Goal: Communication & Community: Answer question/provide support

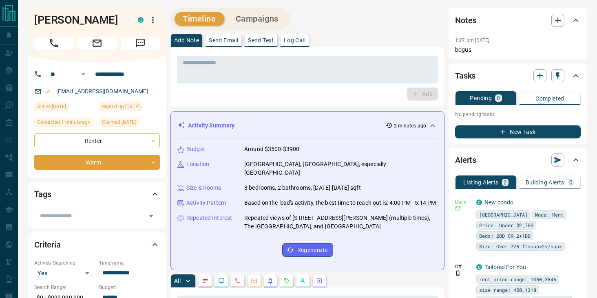
click at [266, 37] on p "Send Text" at bounding box center [261, 40] width 26 height 6
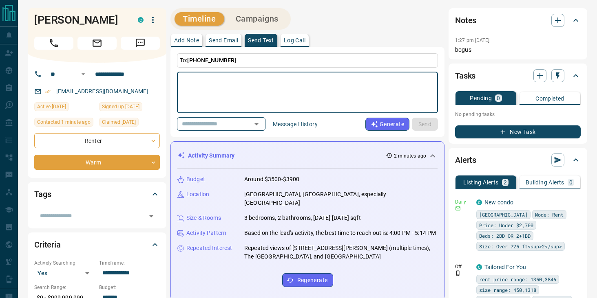
click at [226, 83] on textarea at bounding box center [307, 92] width 249 height 35
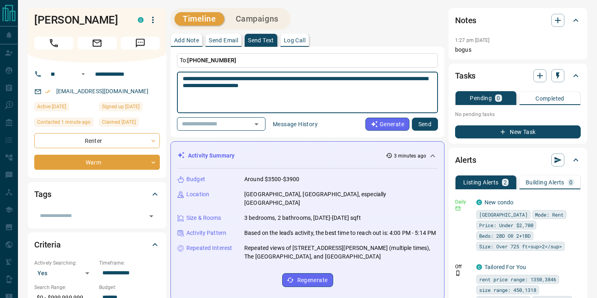
type textarea "**********"
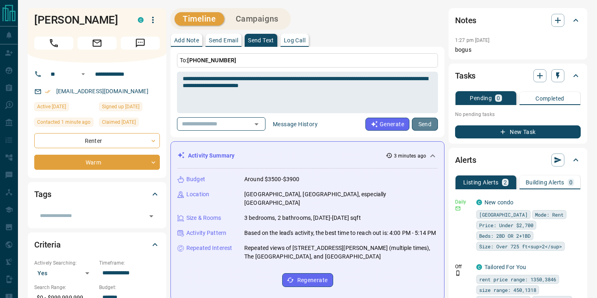
click at [419, 126] on button "Send" at bounding box center [425, 124] width 26 height 13
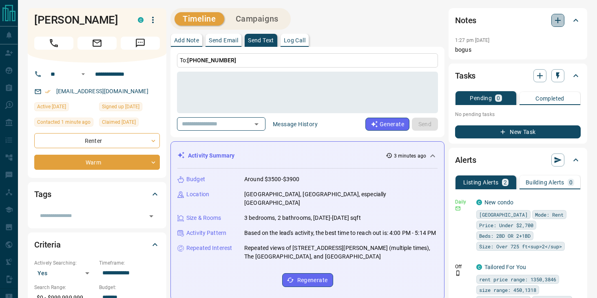
click at [557, 24] on icon "button" at bounding box center [558, 20] width 10 height 10
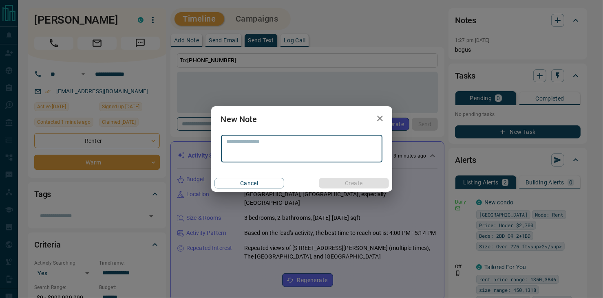
click at [310, 141] on textarea at bounding box center [302, 149] width 150 height 21
type textarea "**********"
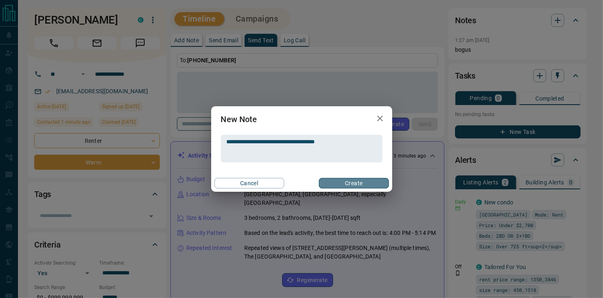
click at [344, 183] on button "Create" at bounding box center [354, 183] width 70 height 11
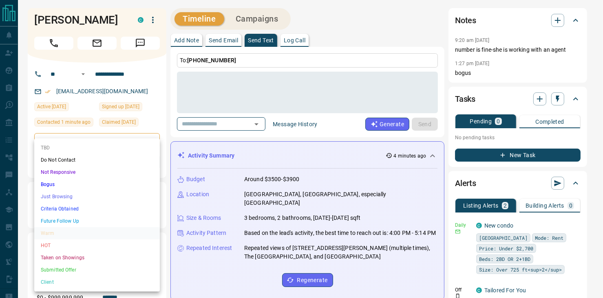
click at [44, 197] on li "Just Browsing" at bounding box center [97, 197] width 126 height 12
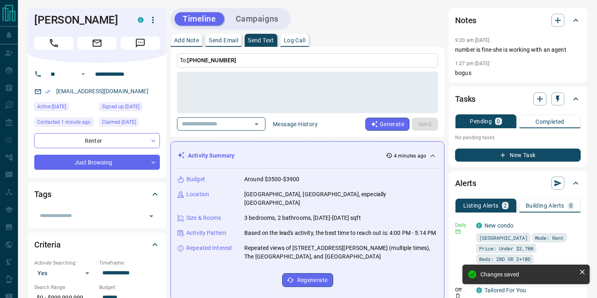
type input "*"
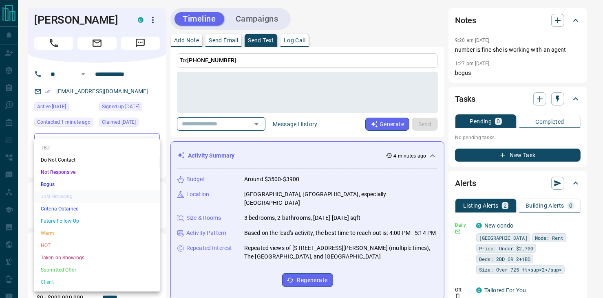
click at [153, 22] on div at bounding box center [301, 149] width 603 height 298
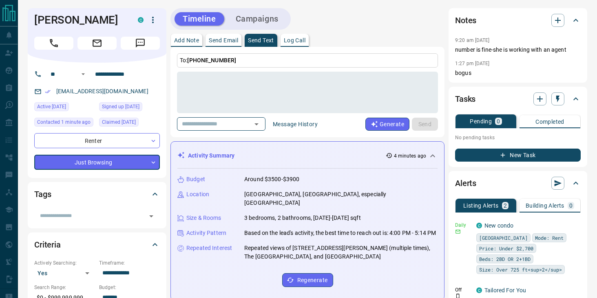
click at [153, 22] on icon "button" at bounding box center [153, 20] width 2 height 7
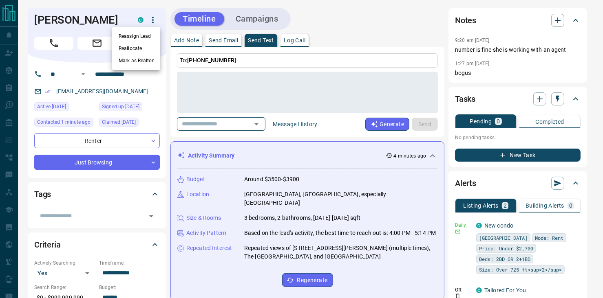
click at [334, 23] on div at bounding box center [301, 149] width 603 height 298
